Goal: Entertainment & Leisure: Consume media (video, audio)

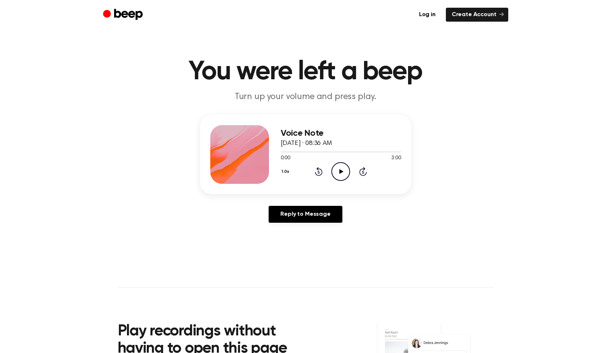
click at [335, 175] on icon "Play Audio" at bounding box center [341, 171] width 19 height 19
click at [335, 175] on icon "Pause Audio" at bounding box center [341, 171] width 19 height 19
click at [321, 170] on icon at bounding box center [319, 171] width 8 height 9
click at [338, 173] on icon "Play Audio" at bounding box center [341, 171] width 19 height 19
click at [338, 173] on icon "Pause Audio" at bounding box center [341, 171] width 19 height 19
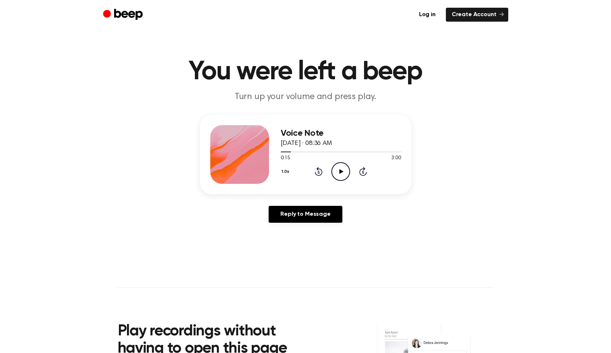
click at [338, 173] on icon "Play Audio" at bounding box center [341, 171] width 19 height 19
click at [339, 173] on icon "Pause Audio" at bounding box center [341, 171] width 19 height 19
click at [339, 173] on icon "Play Audio" at bounding box center [341, 171] width 19 height 19
click at [340, 174] on icon "Pause Audio" at bounding box center [341, 171] width 19 height 19
click at [340, 171] on icon at bounding box center [342, 171] width 4 height 5
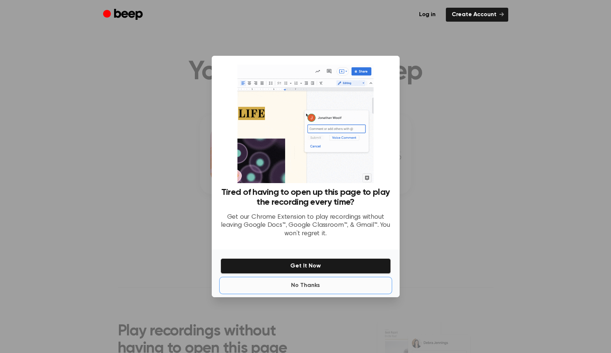
click at [304, 290] on button "No Thanks" at bounding box center [306, 285] width 170 height 15
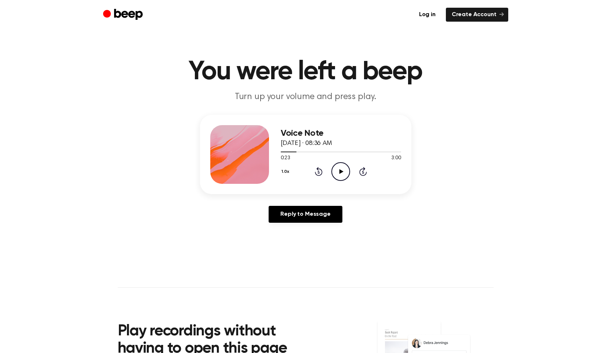
click at [333, 173] on icon "Play Audio" at bounding box center [341, 171] width 19 height 19
click at [333, 173] on icon "Pause Audio" at bounding box center [341, 171] width 19 height 19
click at [333, 173] on icon "Play Audio" at bounding box center [341, 171] width 19 height 19
click at [340, 172] on icon at bounding box center [340, 171] width 3 height 5
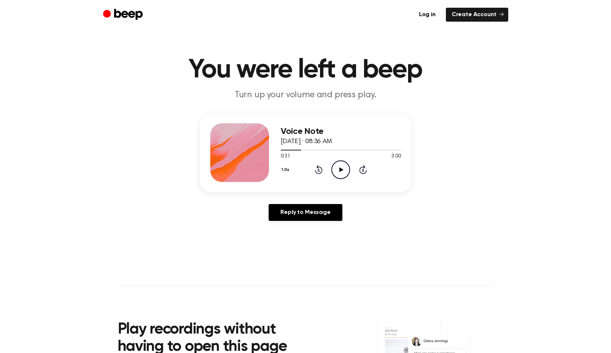
click at [340, 170] on icon at bounding box center [342, 169] width 4 height 5
click at [342, 169] on icon at bounding box center [340, 169] width 3 height 5
click at [341, 171] on icon "Play Audio" at bounding box center [341, 169] width 19 height 19
click at [340, 171] on icon at bounding box center [340, 169] width 3 height 5
click at [340, 174] on icon "Play Audio" at bounding box center [341, 169] width 19 height 19
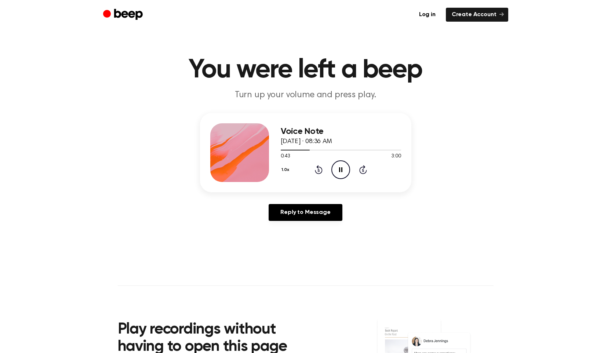
click at [339, 173] on icon "Pause Audio" at bounding box center [341, 169] width 19 height 19
click at [339, 173] on icon "Play Audio" at bounding box center [341, 169] width 19 height 19
click at [339, 173] on icon "Pause Audio" at bounding box center [341, 169] width 19 height 19
click at [316, 162] on div "1.0x Rewind 5 seconds Play Audio Skip 5 seconds" at bounding box center [341, 169] width 120 height 19
click at [318, 167] on icon at bounding box center [319, 169] width 8 height 9
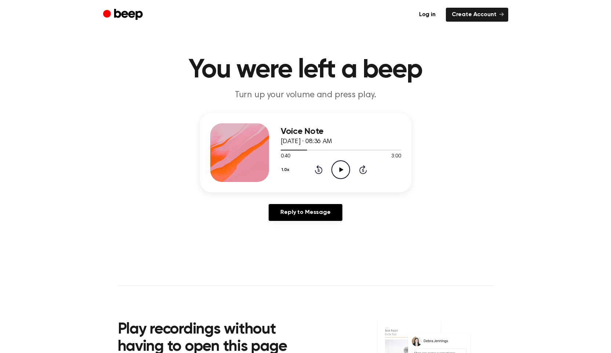
click at [341, 167] on icon "Play Audio" at bounding box center [341, 169] width 19 height 19
click at [342, 167] on icon "Pause Audio" at bounding box center [341, 169] width 19 height 19
click at [342, 167] on icon "Play Audio" at bounding box center [341, 169] width 19 height 19
click at [342, 166] on icon "Pause Audio" at bounding box center [341, 169] width 19 height 19
click at [341, 166] on icon "Play Audio" at bounding box center [341, 169] width 19 height 19
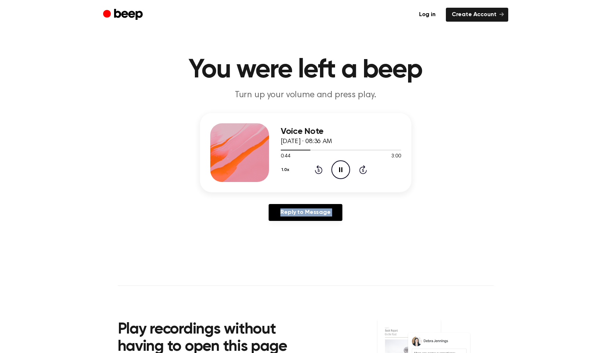
click at [341, 166] on icon "Pause Audio" at bounding box center [341, 169] width 19 height 19
click at [341, 166] on icon "Play Audio" at bounding box center [341, 169] width 19 height 19
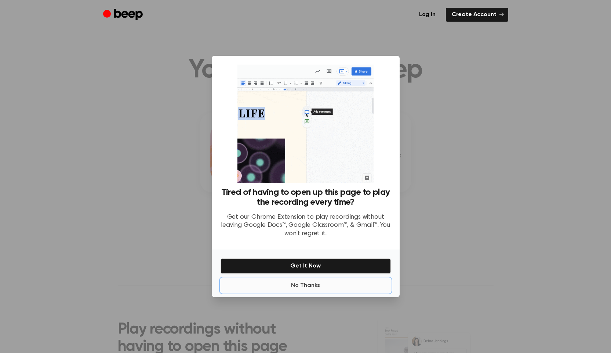
click at [322, 282] on button "No Thanks" at bounding box center [306, 285] width 170 height 15
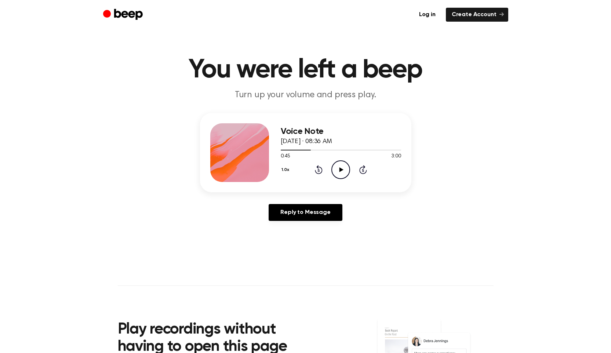
click at [337, 171] on icon "Play Audio" at bounding box center [341, 169] width 19 height 19
click at [337, 173] on icon "Pause Audio" at bounding box center [341, 169] width 19 height 19
click at [337, 173] on icon "Play Audio" at bounding box center [341, 169] width 19 height 19
click at [337, 174] on icon "Pause Audio" at bounding box center [341, 169] width 19 height 19
click at [337, 174] on icon "Play Audio" at bounding box center [341, 169] width 19 height 19
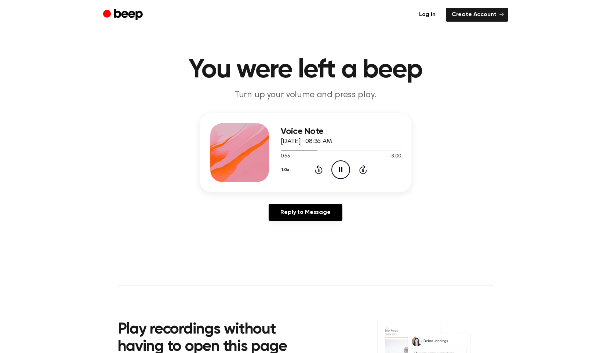
click at [336, 175] on icon "Pause Audio" at bounding box center [341, 169] width 19 height 19
click at [336, 175] on icon "Play Audio" at bounding box center [341, 169] width 19 height 19
click at [337, 177] on icon "Pause Audio" at bounding box center [341, 169] width 19 height 19
click at [337, 177] on icon "Play Audio" at bounding box center [341, 169] width 19 height 19
click at [337, 177] on icon "Pause Audio" at bounding box center [341, 169] width 19 height 19
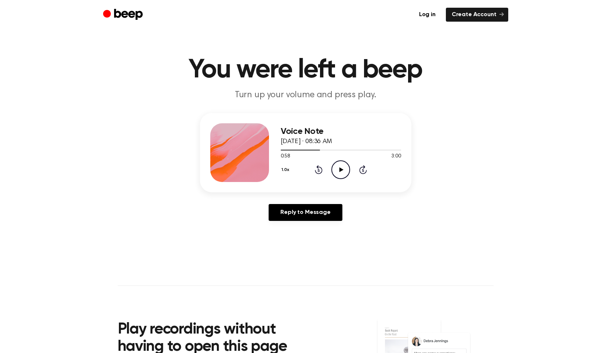
click at [337, 177] on circle at bounding box center [341, 170] width 18 height 18
click at [338, 178] on circle at bounding box center [341, 170] width 18 height 18
click at [338, 178] on icon "Play Audio" at bounding box center [341, 169] width 19 height 19
click at [338, 179] on div "Voice Note [DATE] · 08:36 AM 1:01 3:00 Your browser does not support the [objec…" at bounding box center [341, 152] width 120 height 59
click at [338, 179] on div "Voice Note [DATE] · 08:36 AM 1:02 3:00 Your browser does not support the [objec…" at bounding box center [341, 152] width 120 height 59
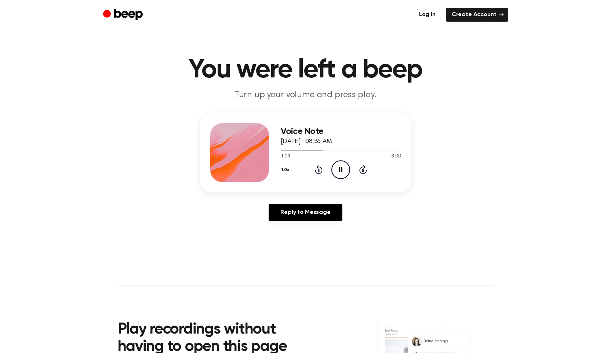
click at [340, 173] on icon "Pause Audio" at bounding box center [341, 169] width 19 height 19
click at [340, 173] on icon "Play Audio" at bounding box center [341, 169] width 19 height 19
click at [340, 174] on icon "Pause Audio" at bounding box center [341, 169] width 19 height 19
click at [338, 175] on icon "Play Audio" at bounding box center [341, 169] width 19 height 19
click at [338, 175] on icon "Pause Audio" at bounding box center [341, 169] width 19 height 19
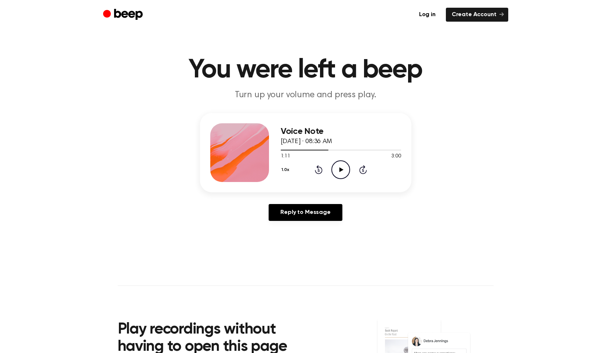
click at [338, 175] on icon "Play Audio" at bounding box center [341, 169] width 19 height 19
click at [338, 175] on icon "Pause Audio" at bounding box center [341, 169] width 19 height 19
click at [338, 175] on icon "Play Audio" at bounding box center [341, 169] width 19 height 19
click at [337, 174] on icon "Pause Audio" at bounding box center [341, 169] width 19 height 19
click at [337, 174] on icon "Play Audio" at bounding box center [341, 169] width 19 height 19
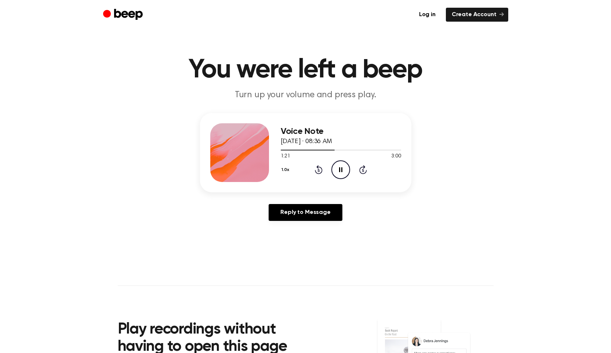
click at [337, 174] on icon "Pause Audio" at bounding box center [341, 169] width 19 height 19
click at [337, 175] on icon "Play Audio" at bounding box center [341, 169] width 19 height 19
click at [337, 175] on icon "Pause Audio" at bounding box center [341, 169] width 19 height 19
click at [337, 175] on icon "Play Audio" at bounding box center [341, 169] width 19 height 19
click at [336, 174] on icon "Pause Audio" at bounding box center [341, 169] width 19 height 19
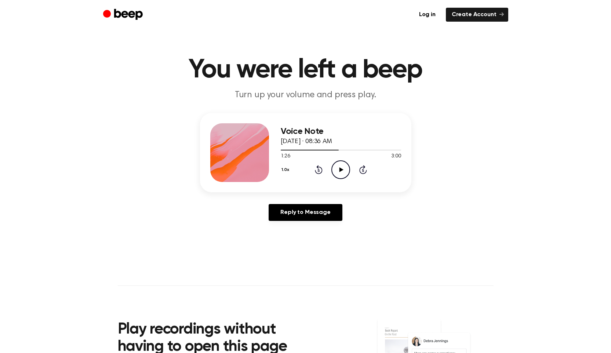
click at [336, 175] on icon "Play Audio" at bounding box center [341, 169] width 19 height 19
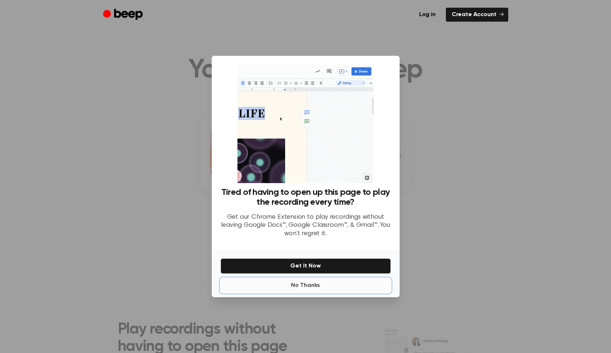
click at [303, 283] on button "No Thanks" at bounding box center [306, 285] width 170 height 15
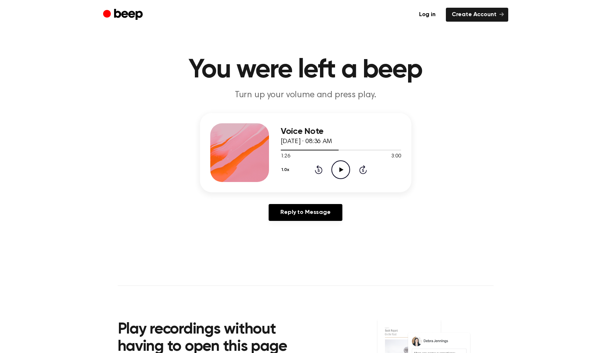
click at [344, 172] on icon "Play Audio" at bounding box center [341, 169] width 19 height 19
click at [341, 168] on icon "Pause Audio" at bounding box center [341, 169] width 19 height 19
click at [341, 168] on icon at bounding box center [342, 169] width 4 height 5
click at [341, 168] on icon "Pause Audio" at bounding box center [341, 169] width 19 height 19
click at [341, 168] on icon at bounding box center [342, 169] width 4 height 5
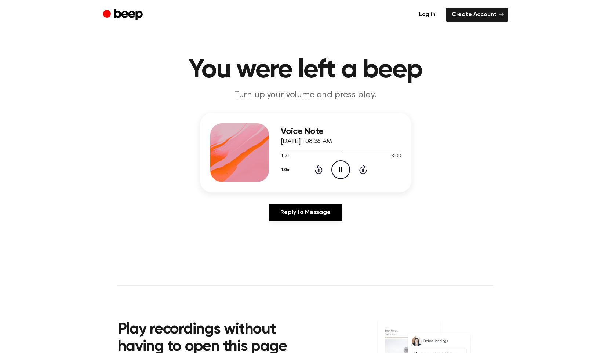
click at [341, 168] on icon "Pause Audio" at bounding box center [341, 169] width 19 height 19
click at [341, 168] on icon "Play Audio" at bounding box center [341, 169] width 19 height 19
click at [341, 169] on icon at bounding box center [340, 169] width 3 height 5
click at [340, 168] on icon at bounding box center [342, 169] width 4 height 5
click at [339, 168] on icon at bounding box center [340, 169] width 3 height 5
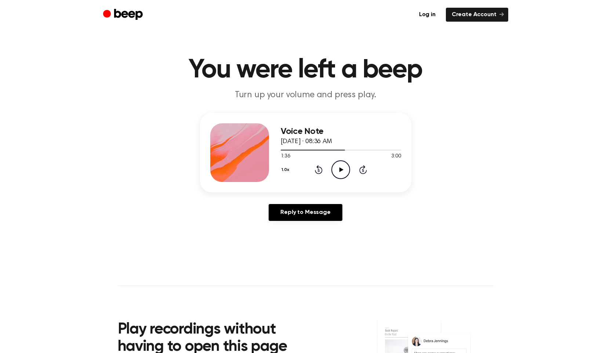
click at [339, 168] on icon "Play Audio" at bounding box center [341, 169] width 19 height 19
click at [340, 169] on icon at bounding box center [340, 169] width 3 height 5
click at [340, 168] on icon at bounding box center [342, 169] width 4 height 5
click at [340, 167] on icon "Pause Audio" at bounding box center [341, 169] width 19 height 19
click at [315, 172] on icon at bounding box center [319, 169] width 8 height 9
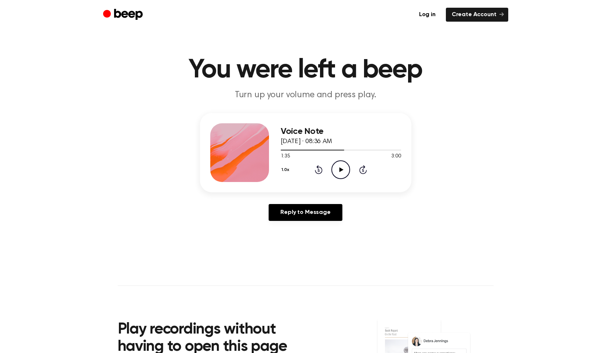
click at [332, 167] on circle at bounding box center [341, 170] width 18 height 18
click at [318, 169] on icon "Rewind 5 seconds" at bounding box center [319, 170] width 8 height 10
click at [366, 170] on icon "Skip 5 seconds" at bounding box center [363, 170] width 8 height 10
click at [343, 167] on icon "Pause Audio" at bounding box center [341, 169] width 19 height 19
click at [321, 166] on icon "Rewind 5 seconds" at bounding box center [319, 170] width 8 height 10
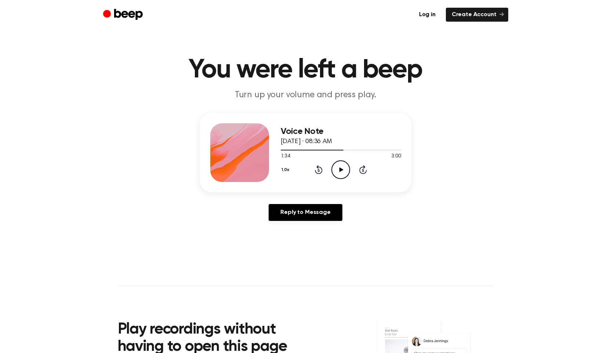
click at [333, 168] on icon "Play Audio" at bounding box center [341, 169] width 19 height 19
click at [336, 169] on icon "Pause Audio" at bounding box center [341, 169] width 19 height 19
click at [336, 169] on icon "Play Audio" at bounding box center [341, 169] width 19 height 19
click at [336, 169] on icon "Pause Audio" at bounding box center [341, 169] width 19 height 19
click at [336, 169] on icon "Play Audio" at bounding box center [341, 169] width 19 height 19
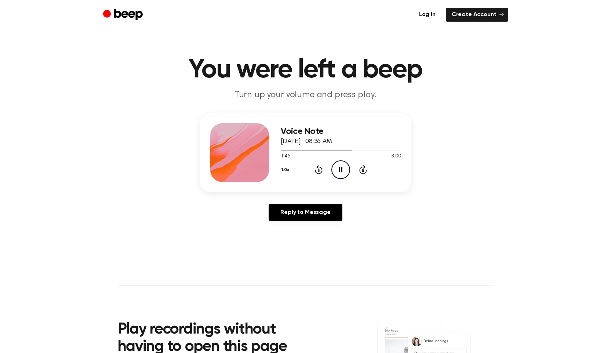
click at [336, 169] on icon "Pause Audio" at bounding box center [341, 169] width 19 height 19
click at [336, 169] on icon "Play Audio" at bounding box center [341, 169] width 19 height 19
click at [336, 169] on icon "Pause Audio" at bounding box center [341, 169] width 19 height 19
click at [336, 169] on icon "Play Audio" at bounding box center [341, 169] width 19 height 19
click at [336, 169] on icon "Pause Audio" at bounding box center [341, 169] width 19 height 19
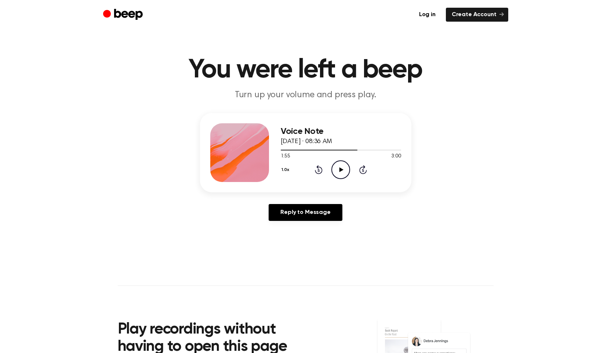
click at [336, 169] on icon "Play Audio" at bounding box center [341, 169] width 19 height 19
click at [336, 169] on icon "Pause Audio" at bounding box center [341, 169] width 19 height 19
click at [336, 169] on icon "Play Audio" at bounding box center [341, 169] width 19 height 19
click at [336, 169] on icon "Pause Audio" at bounding box center [341, 169] width 19 height 19
click at [336, 169] on icon "Play Audio" at bounding box center [341, 169] width 19 height 19
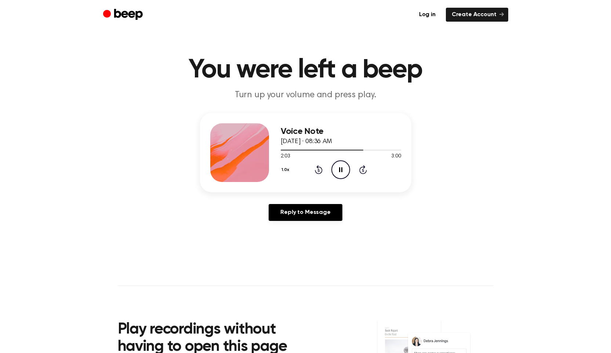
click at [336, 169] on icon "Pause Audio" at bounding box center [341, 169] width 19 height 19
click at [336, 169] on icon "Play Audio" at bounding box center [341, 169] width 19 height 19
click at [336, 169] on icon "Pause Audio" at bounding box center [341, 169] width 19 height 19
click at [336, 169] on icon "Play Audio" at bounding box center [341, 169] width 19 height 19
click at [336, 169] on icon "Pause Audio" at bounding box center [341, 169] width 19 height 19
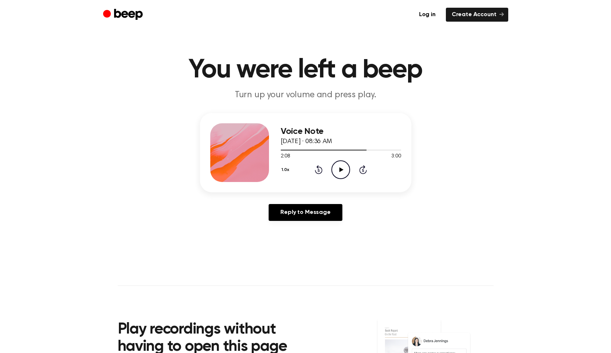
click at [336, 169] on icon "Play Audio" at bounding box center [341, 169] width 19 height 19
click at [336, 169] on icon "Pause Audio" at bounding box center [341, 169] width 19 height 19
click at [335, 169] on icon "Play Audio" at bounding box center [341, 169] width 19 height 19
click at [335, 170] on icon "Pause Audio" at bounding box center [341, 169] width 19 height 19
click at [335, 169] on icon "Play Audio" at bounding box center [341, 169] width 19 height 19
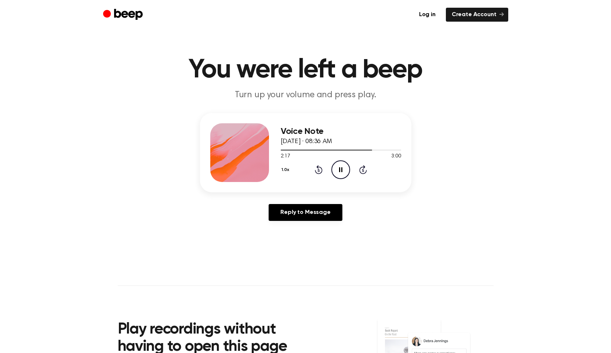
click at [335, 169] on icon "Pause Audio" at bounding box center [341, 169] width 19 height 19
click at [334, 169] on icon "Play Audio" at bounding box center [341, 169] width 19 height 19
click at [335, 169] on icon "Pause Audio" at bounding box center [341, 169] width 19 height 19
click at [335, 169] on icon "Play Audio" at bounding box center [341, 169] width 19 height 19
click at [335, 169] on icon "Pause Audio" at bounding box center [341, 169] width 19 height 19
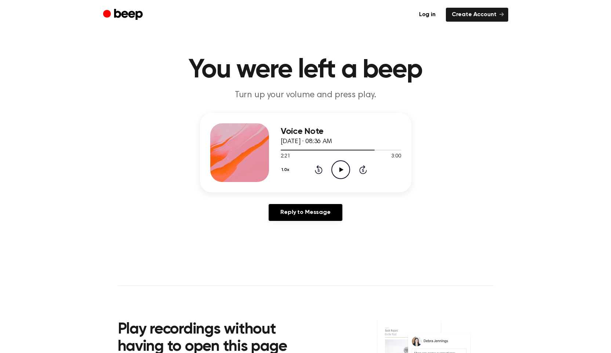
click at [335, 169] on icon "Play Audio" at bounding box center [341, 169] width 19 height 19
click at [336, 170] on icon "Pause Audio" at bounding box center [341, 169] width 19 height 19
click at [336, 170] on icon "Play Audio" at bounding box center [341, 169] width 19 height 19
click at [336, 170] on icon "Pause Audio" at bounding box center [341, 169] width 19 height 19
click at [322, 170] on icon at bounding box center [319, 169] width 8 height 9
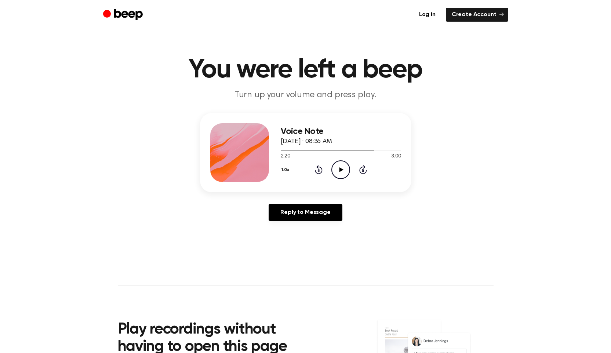
click at [335, 166] on icon "Play Audio" at bounding box center [341, 169] width 19 height 19
click at [336, 165] on icon "Pause Audio" at bounding box center [341, 169] width 19 height 19
click at [336, 166] on icon "Play Audio" at bounding box center [341, 169] width 19 height 19
click at [336, 166] on icon "Pause Audio" at bounding box center [341, 169] width 19 height 19
click at [337, 167] on icon "Play Audio" at bounding box center [341, 169] width 19 height 19
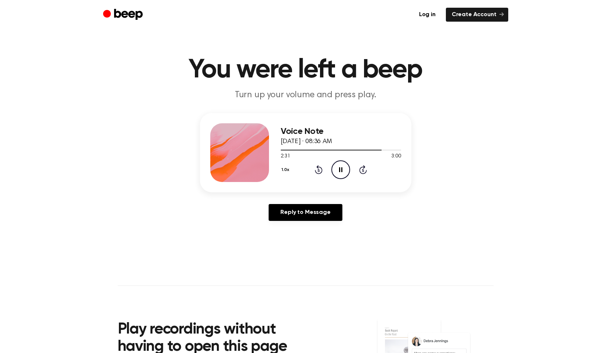
click at [336, 168] on icon "Pause Audio" at bounding box center [341, 169] width 19 height 19
click at [336, 168] on icon "Play Audio" at bounding box center [341, 169] width 19 height 19
click at [336, 168] on icon "Pause Audio" at bounding box center [341, 169] width 19 height 19
click at [335, 169] on icon "Play Audio" at bounding box center [341, 169] width 19 height 19
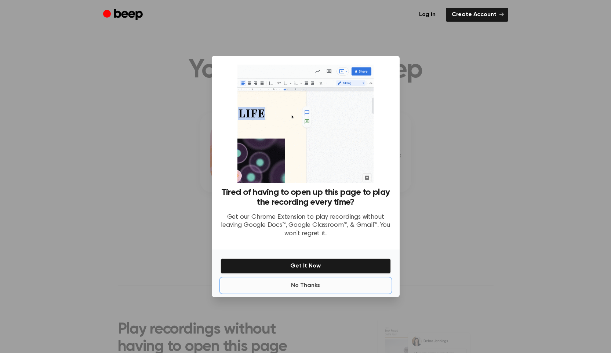
click at [304, 288] on button "No Thanks" at bounding box center [306, 285] width 170 height 15
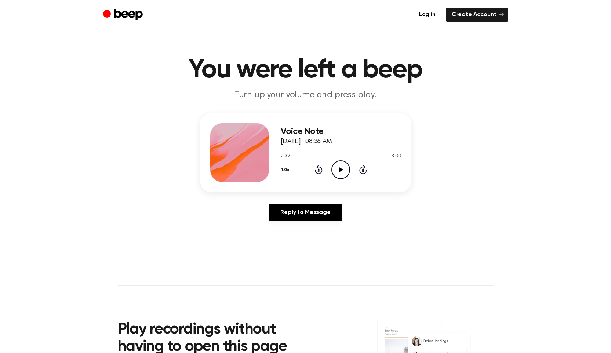
click at [341, 175] on icon "Play Audio" at bounding box center [341, 169] width 19 height 19
click at [342, 169] on icon at bounding box center [340, 169] width 3 height 5
click at [342, 169] on icon at bounding box center [342, 169] width 4 height 5
click at [341, 169] on icon at bounding box center [340, 169] width 3 height 5
click at [341, 169] on icon at bounding box center [342, 169] width 4 height 5
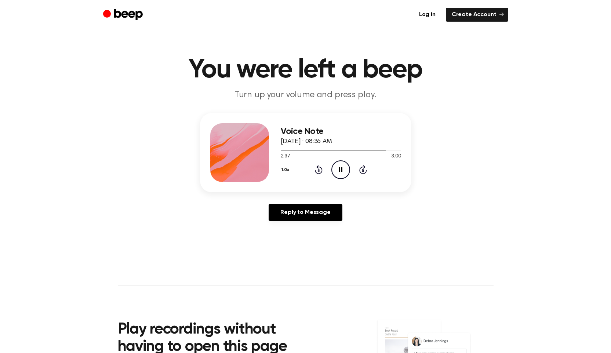
click at [340, 170] on icon "Pause Audio" at bounding box center [341, 169] width 19 height 19
click at [340, 170] on icon at bounding box center [342, 169] width 4 height 5
click at [340, 170] on icon "Pause Audio" at bounding box center [341, 169] width 19 height 19
click at [340, 170] on icon at bounding box center [342, 169] width 4 height 5
click at [340, 169] on icon at bounding box center [340, 169] width 3 height 5
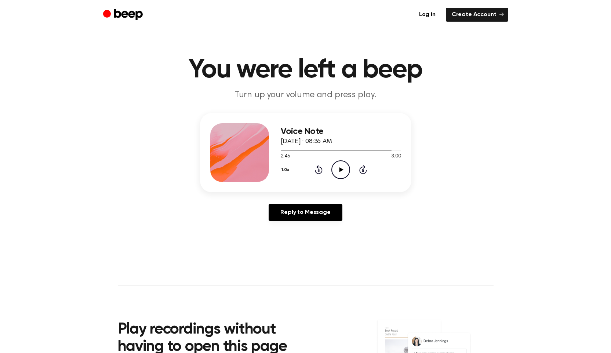
click at [340, 169] on icon at bounding box center [342, 169] width 4 height 5
click at [340, 170] on icon "Pause Audio" at bounding box center [341, 169] width 19 height 19
click at [341, 170] on icon at bounding box center [342, 169] width 4 height 5
click at [341, 169] on icon "Pause Audio" at bounding box center [341, 169] width 19 height 19
click at [341, 170] on icon at bounding box center [342, 169] width 4 height 5
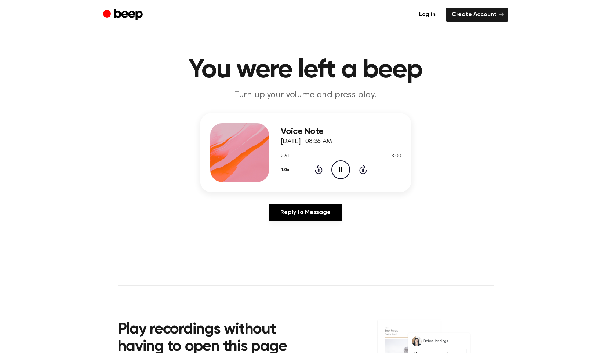
click at [340, 170] on icon "Pause Audio" at bounding box center [341, 169] width 19 height 19
click at [340, 170] on icon at bounding box center [342, 169] width 4 height 5
click at [343, 169] on icon "Pause Audio" at bounding box center [341, 169] width 19 height 19
click at [341, 168] on icon "Play Audio" at bounding box center [341, 169] width 19 height 19
click at [341, 167] on icon "Pause Audio" at bounding box center [341, 169] width 19 height 19
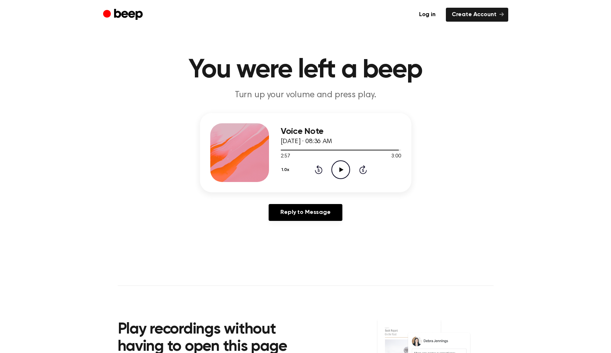
click at [341, 167] on icon "Play Audio" at bounding box center [341, 169] width 19 height 19
click at [341, 167] on icon "Pause Audio" at bounding box center [341, 169] width 19 height 19
click at [341, 167] on icon "Play Audio" at bounding box center [341, 169] width 19 height 19
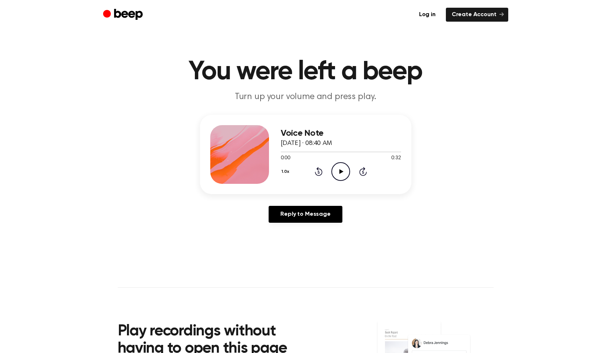
click at [341, 172] on icon "Play Audio" at bounding box center [341, 171] width 19 height 19
click at [341, 170] on icon "Pause Audio" at bounding box center [341, 171] width 19 height 19
click at [341, 169] on icon "Play Audio" at bounding box center [341, 171] width 19 height 19
click at [341, 169] on icon "Pause Audio" at bounding box center [341, 171] width 19 height 19
click at [341, 169] on icon "Play Audio" at bounding box center [341, 171] width 19 height 19
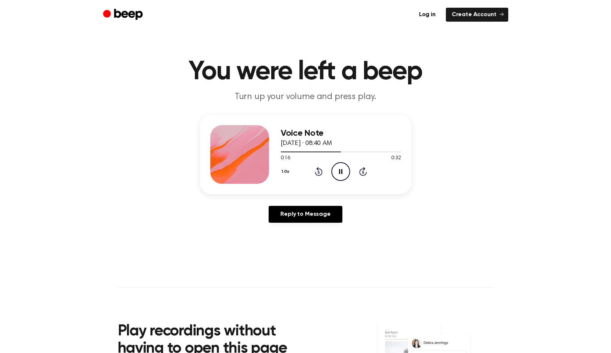
click at [340, 169] on icon "Pause Audio" at bounding box center [341, 171] width 19 height 19
click at [341, 169] on icon "Play Audio" at bounding box center [341, 171] width 19 height 19
click at [340, 169] on icon "Pause Audio" at bounding box center [341, 171] width 19 height 19
click at [340, 169] on icon "Play Audio" at bounding box center [341, 171] width 19 height 19
click at [339, 169] on icon at bounding box center [340, 171] width 3 height 5
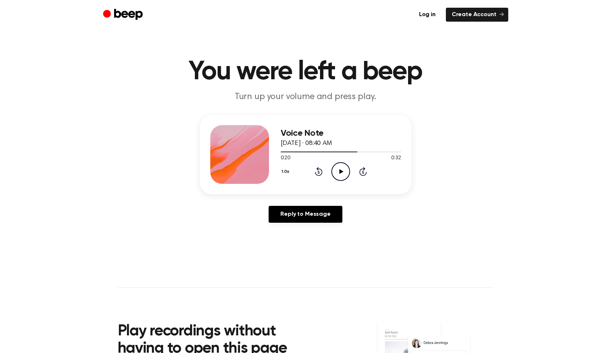
click at [339, 169] on icon "Play Audio" at bounding box center [341, 171] width 19 height 19
click at [339, 169] on icon "Pause Audio" at bounding box center [341, 171] width 19 height 19
click at [337, 170] on icon "Play Audio" at bounding box center [341, 171] width 19 height 19
click at [337, 170] on icon "Pause Audio" at bounding box center [341, 171] width 19 height 19
click at [337, 170] on icon "Play Audio" at bounding box center [341, 171] width 19 height 19
